Goal: Task Accomplishment & Management: Use online tool/utility

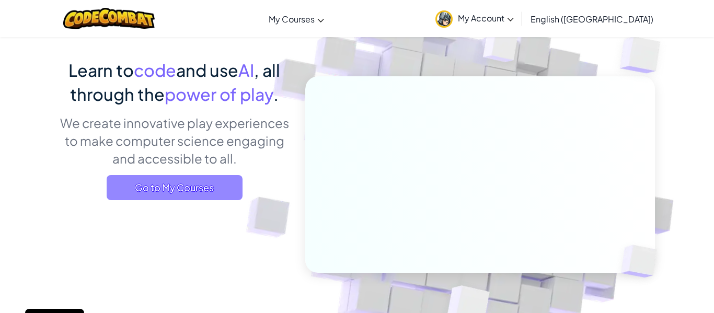
scroll to position [84, 0]
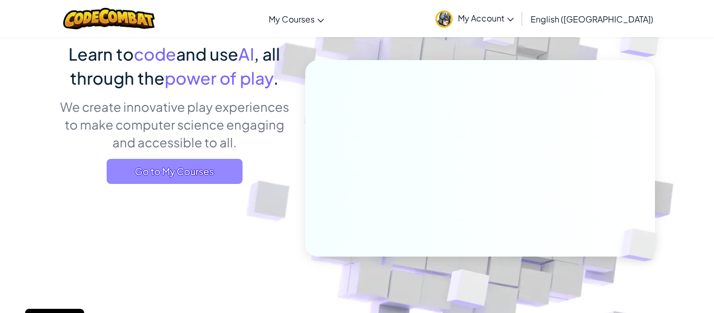
click at [202, 165] on span "Go to My Courses" at bounding box center [175, 171] width 136 height 25
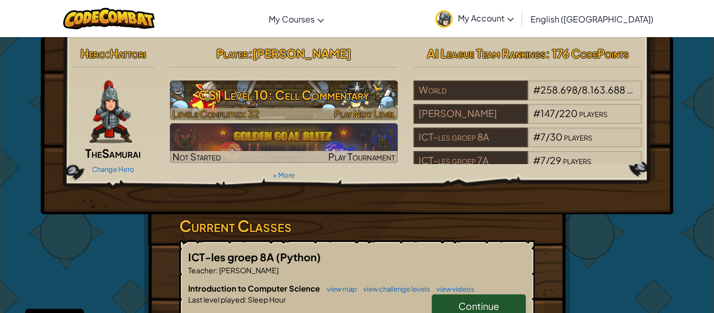
click at [228, 108] on span "Levels Completed: 32" at bounding box center [215, 114] width 87 height 12
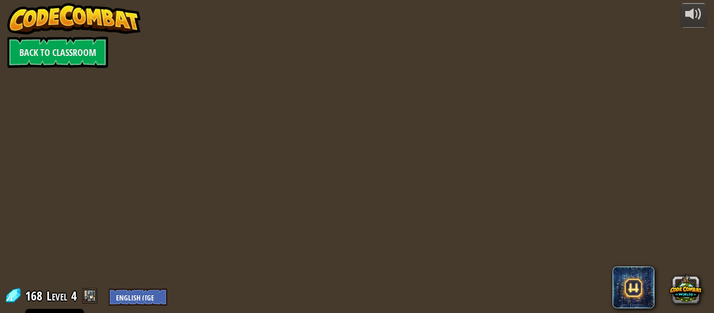
select select "en-[GEOGRAPHIC_DATA]"
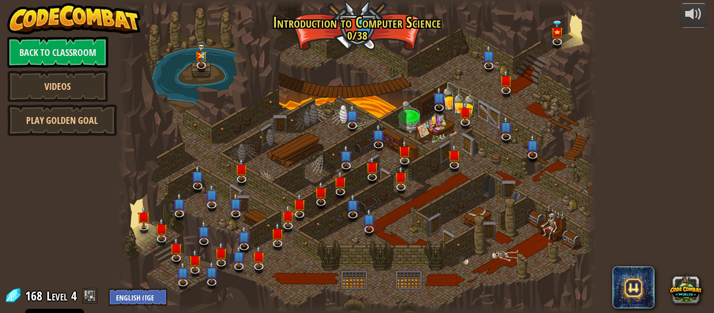
select select "en-[GEOGRAPHIC_DATA]"
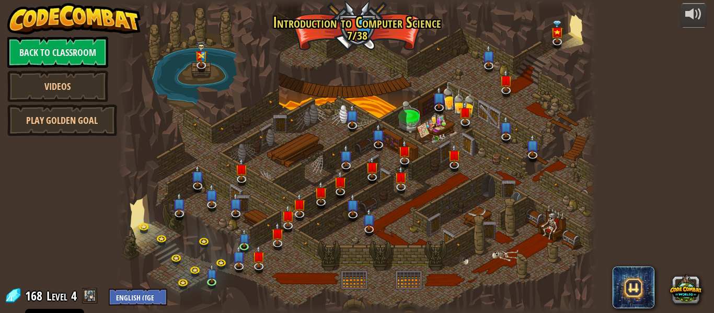
select select "en-[GEOGRAPHIC_DATA]"
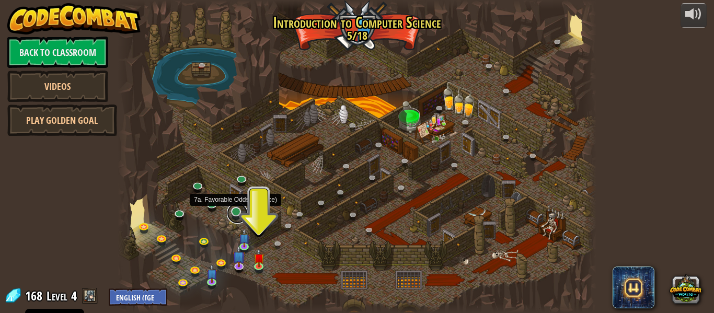
click at [235, 212] on link at bounding box center [237, 213] width 21 height 21
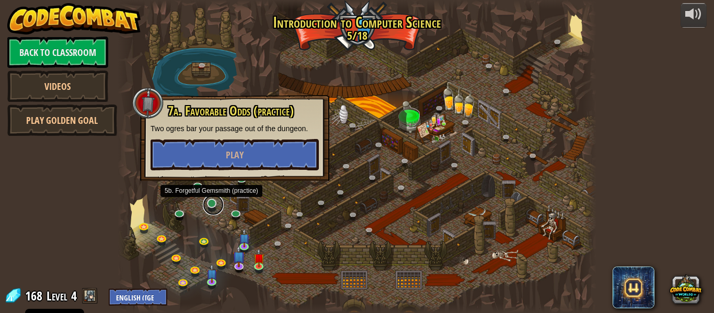
click at [216, 202] on link at bounding box center [213, 204] width 21 height 21
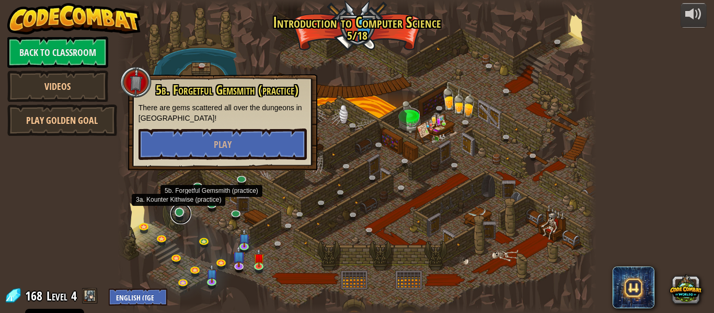
click at [178, 211] on link at bounding box center [180, 213] width 21 height 21
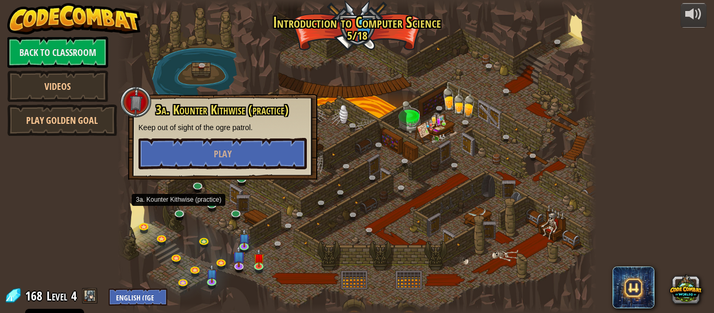
click at [193, 178] on div "3a. Kounter Kithwise (practice) Keep out of sight of the ogre patrol. Play" at bounding box center [222, 137] width 189 height 86
click at [199, 185] on link at bounding box center [199, 186] width 21 height 21
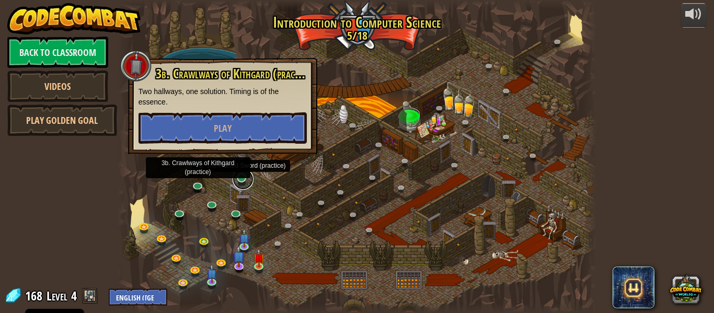
click at [238, 178] on link at bounding box center [242, 179] width 21 height 21
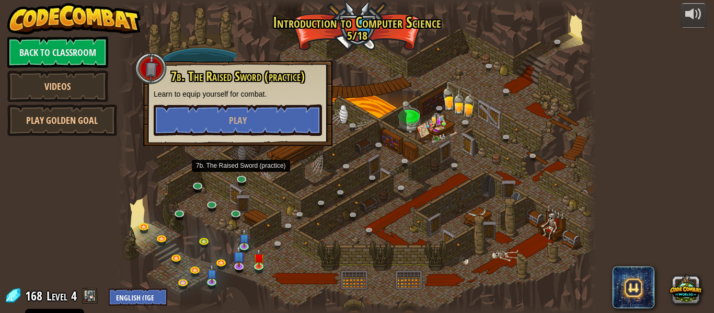
click at [553, 219] on div at bounding box center [357, 156] width 479 height 313
